Goal: Transaction & Acquisition: Purchase product/service

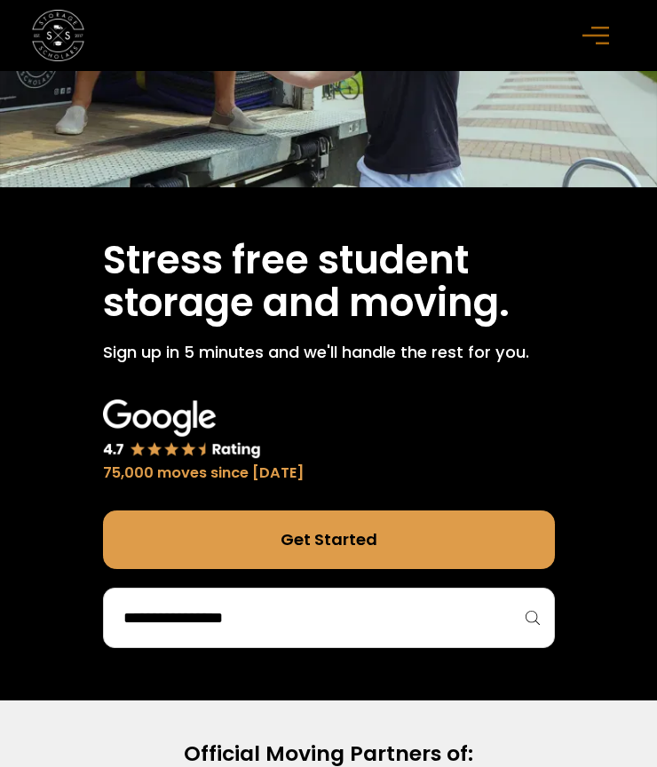
scroll to position [361, 0]
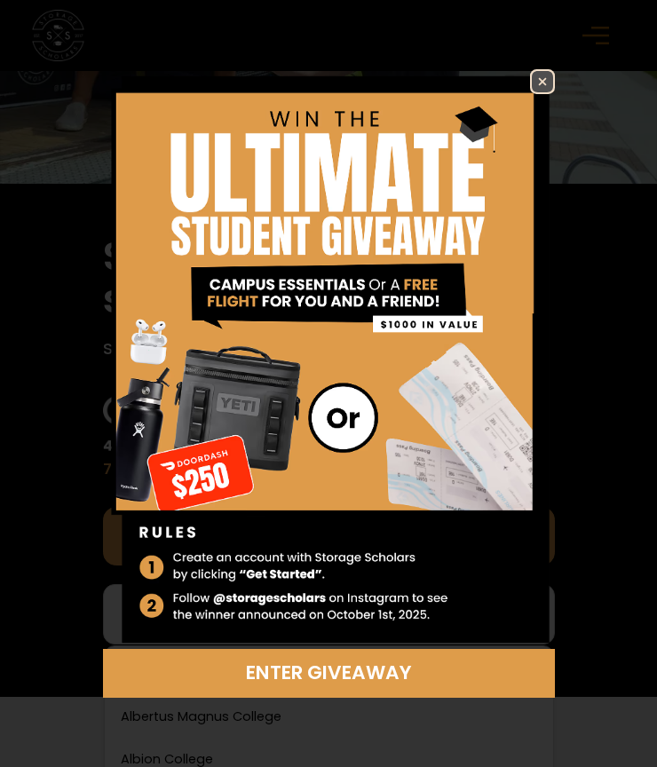
click at [540, 79] on img at bounding box center [542, 81] width 21 height 21
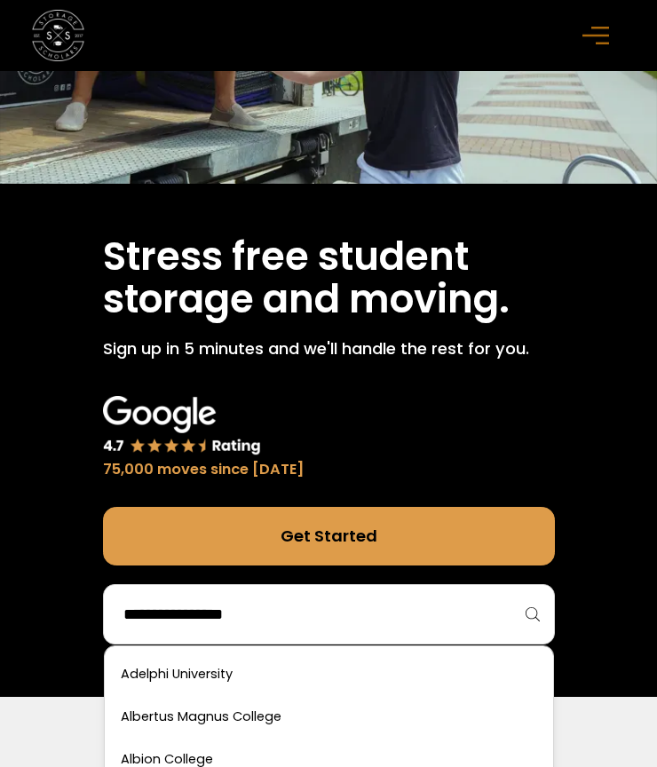
click at [210, 607] on input "search" at bounding box center [329, 614] width 414 height 30
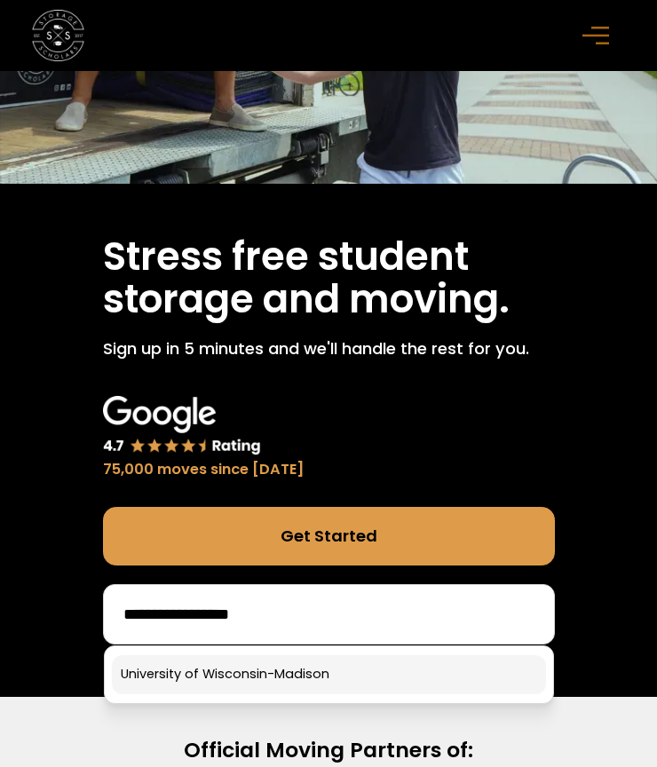
type input "**********"
click at [217, 658] on link at bounding box center [329, 674] width 434 height 39
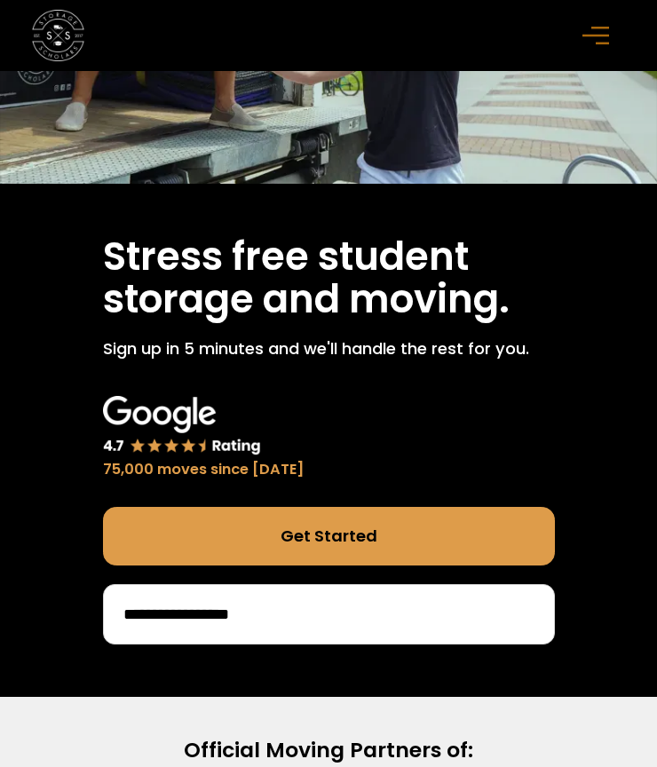
click at [217, 671] on div "**********" at bounding box center [328, 440] width 657 height 513
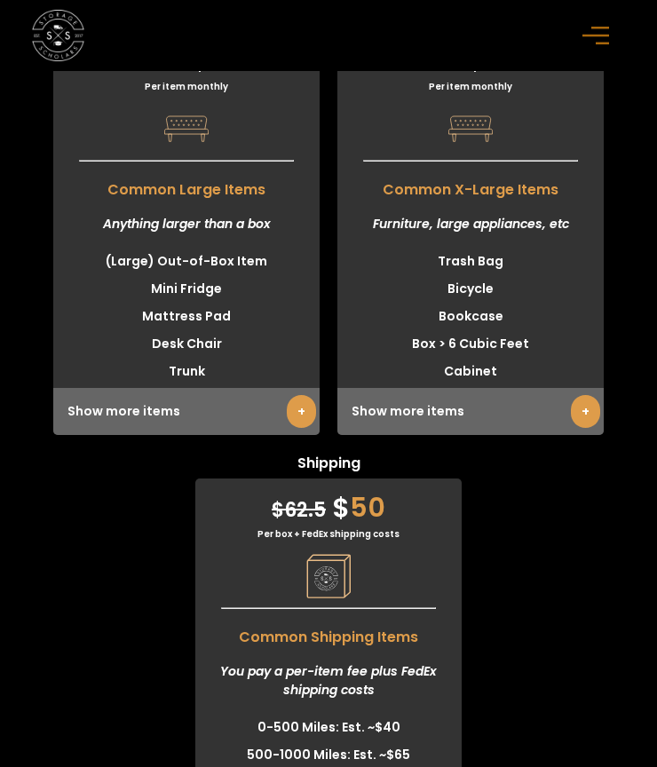
scroll to position [7859, 0]
click at [443, 396] on div "Show more items +" at bounding box center [470, 411] width 266 height 47
click at [587, 395] on link "+" at bounding box center [585, 411] width 29 height 33
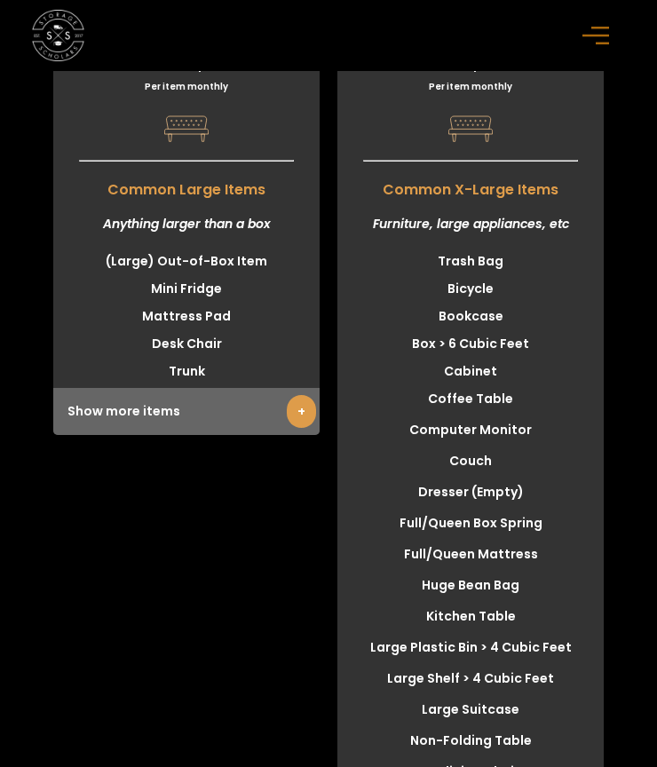
click at [300, 395] on link "+" at bounding box center [301, 411] width 29 height 33
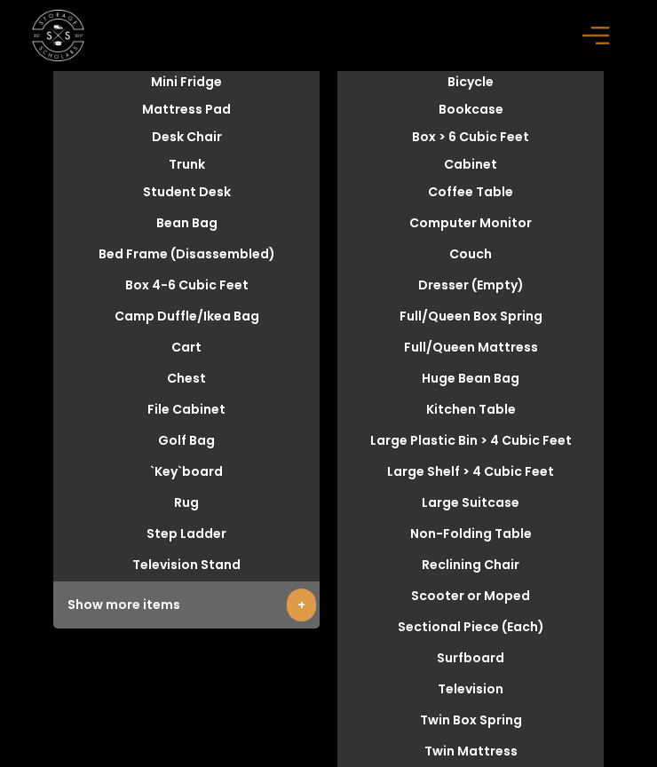
scroll to position [8073, 1]
